Goal: Find specific page/section: Find specific page/section

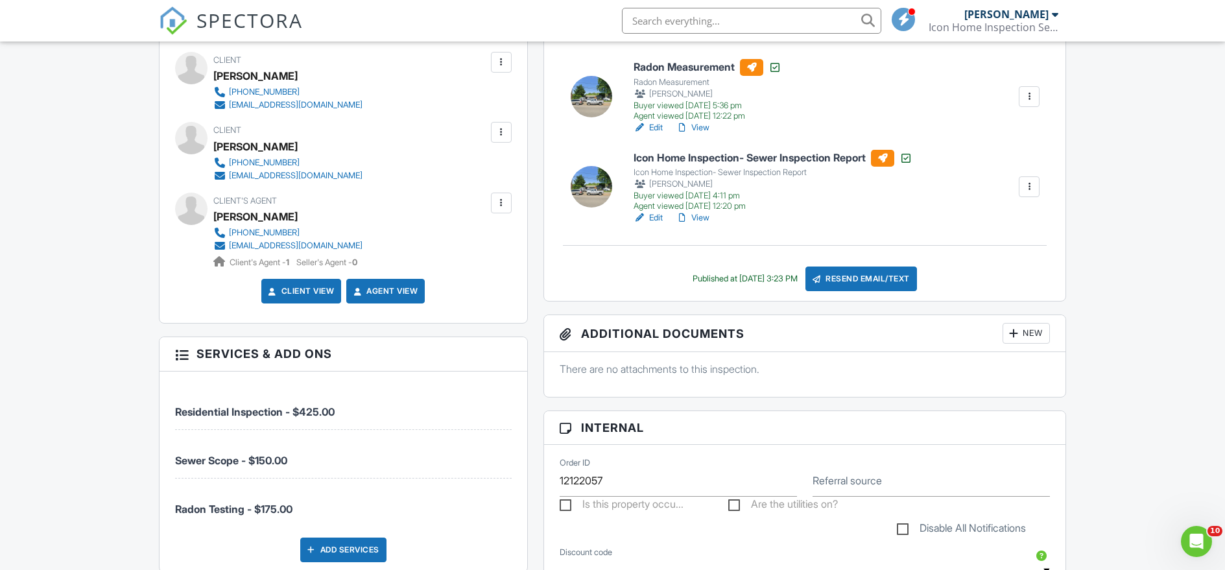
click at [741, 16] on input "text" at bounding box center [752, 21] width 260 height 26
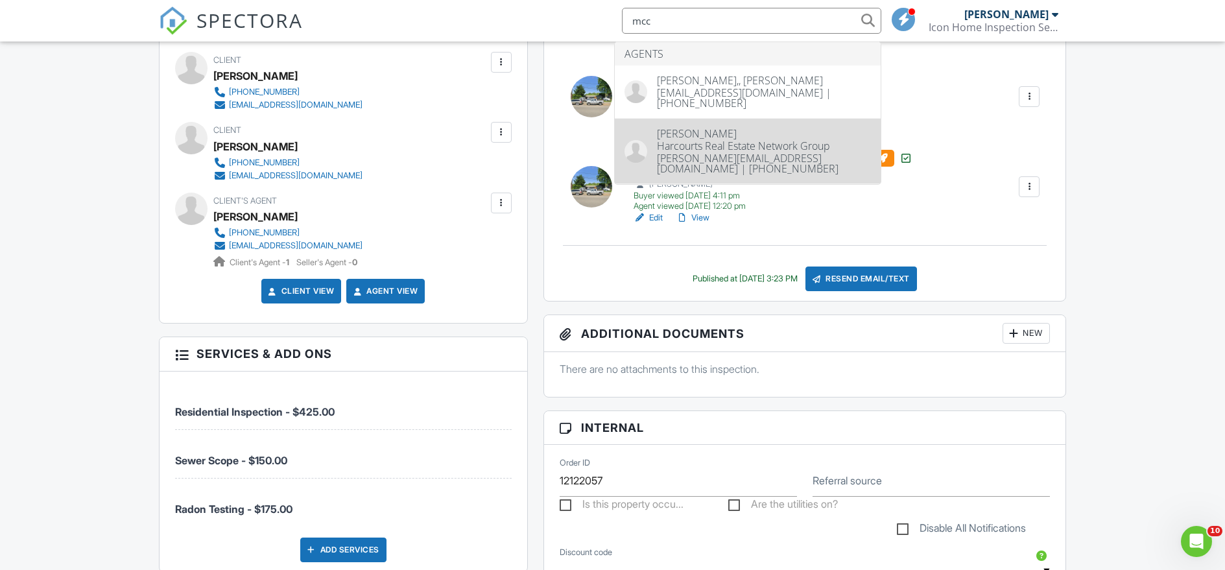
type input "mcc"
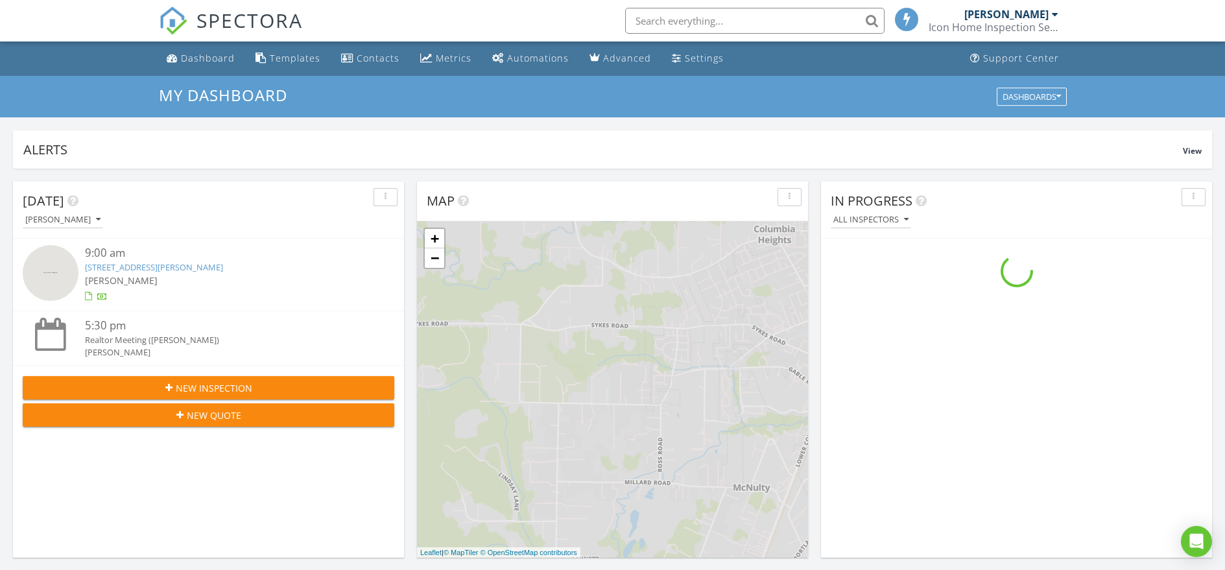
scroll to position [1201, 1246]
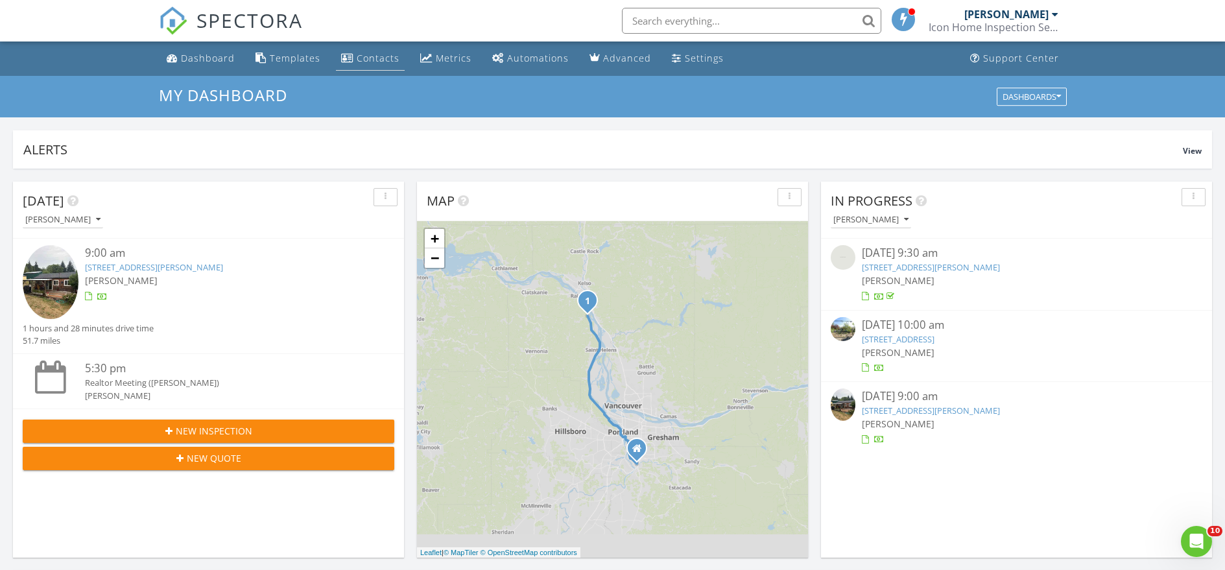
click at [363, 60] on div "Contacts" at bounding box center [378, 58] width 43 height 12
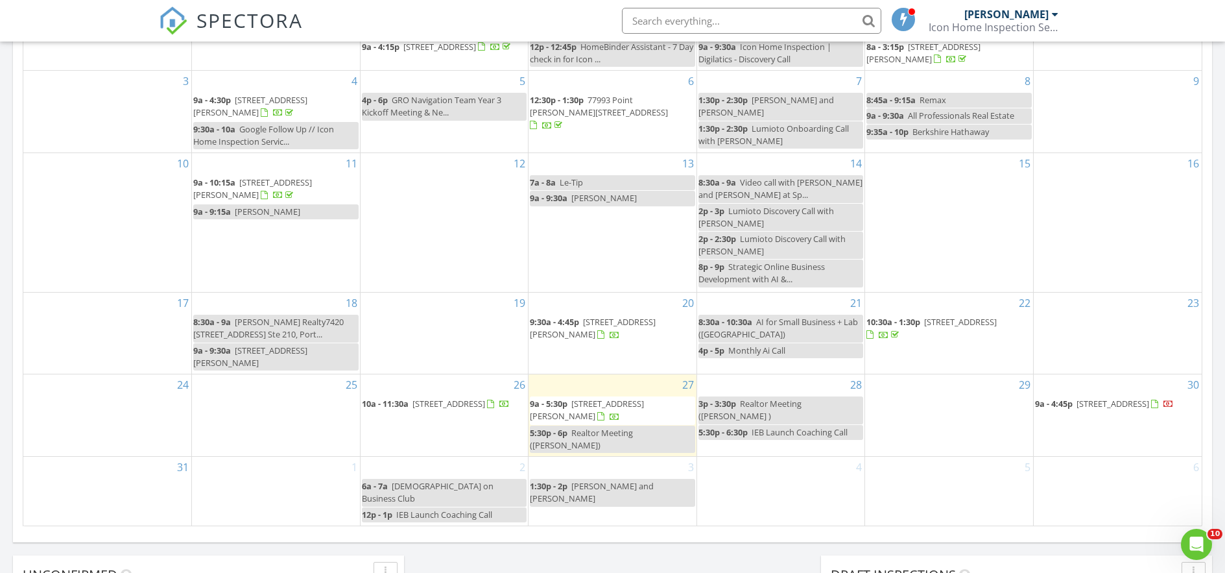
scroll to position [812, 0]
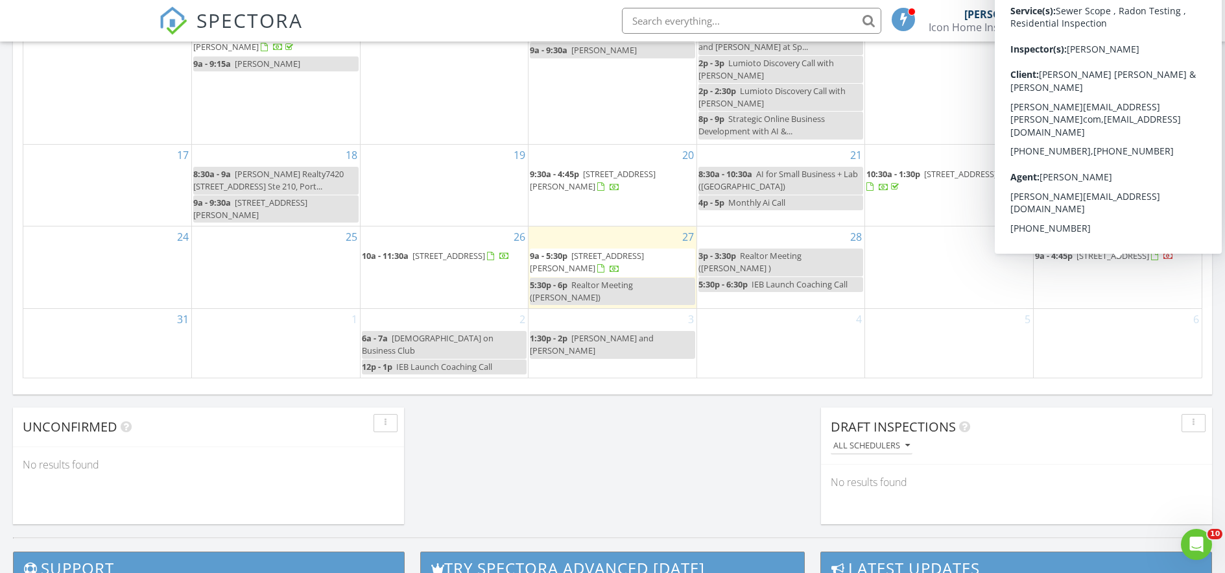
click at [1131, 261] on span "8045 SE 72nd Ave 4, Portland 97206" at bounding box center [1113, 256] width 73 height 12
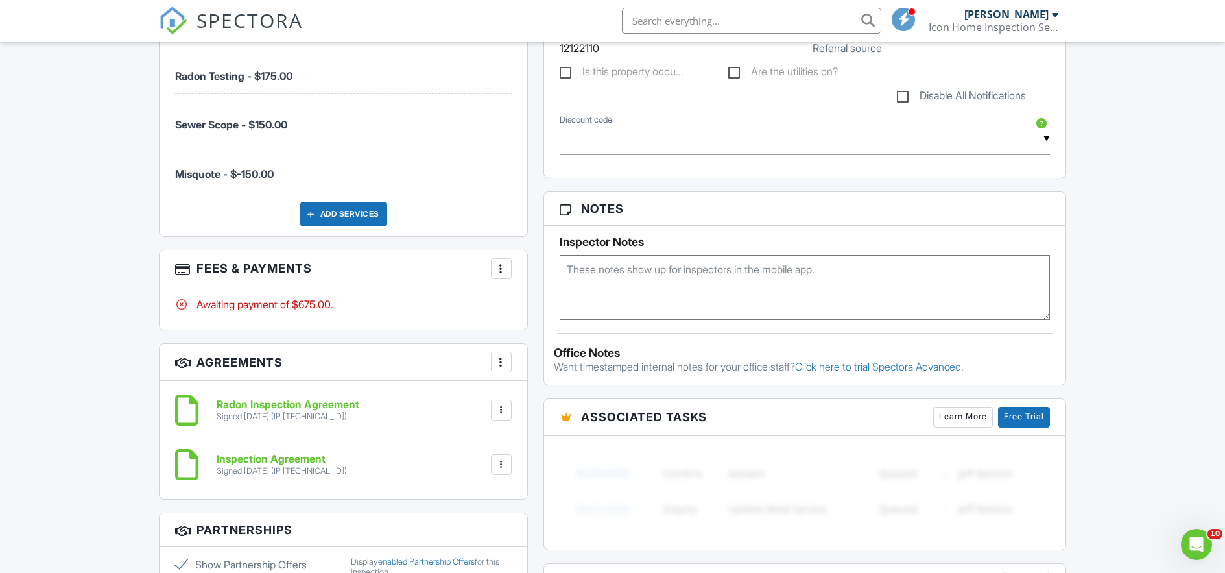
scroll to position [961, 0]
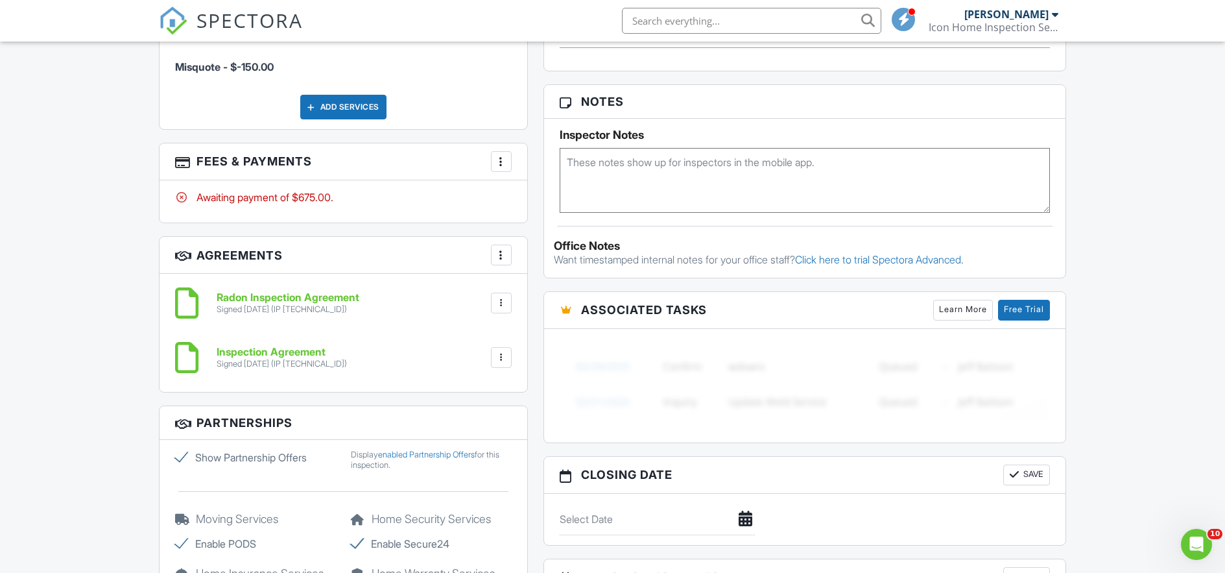
click at [243, 193] on div "Awaiting payment of $675.00." at bounding box center [343, 197] width 337 height 14
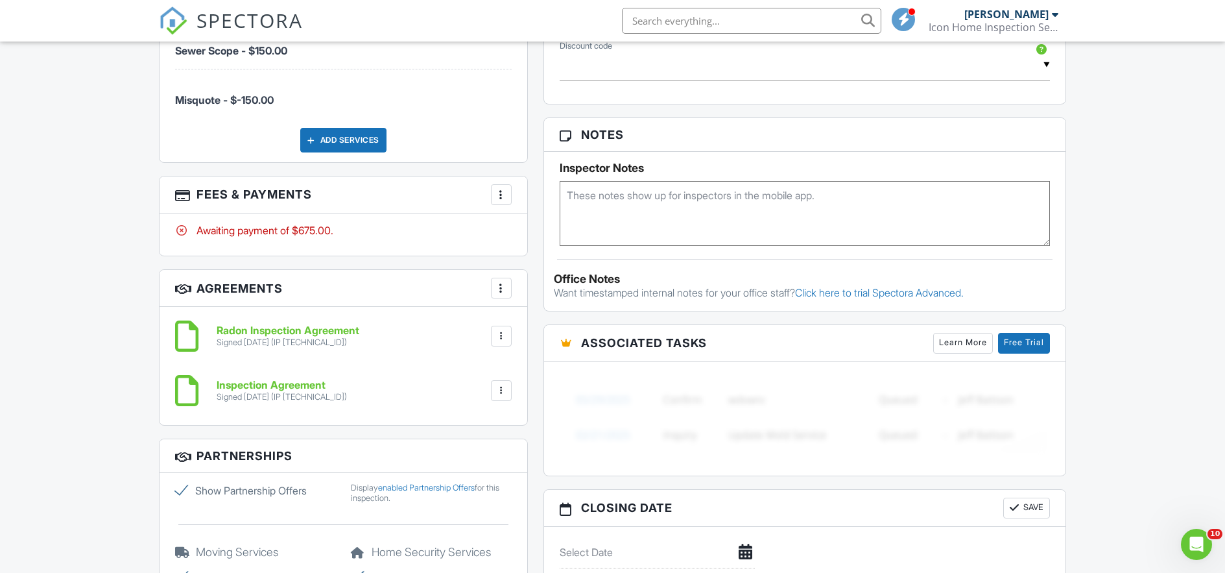
scroll to position [0, 0]
